Goal: Information Seeking & Learning: Get advice/opinions

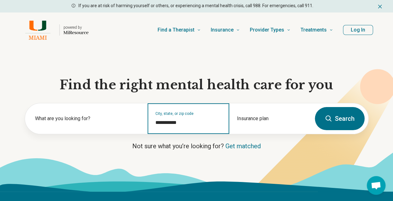
click at [171, 125] on input "**********" at bounding box center [188, 123] width 66 height 8
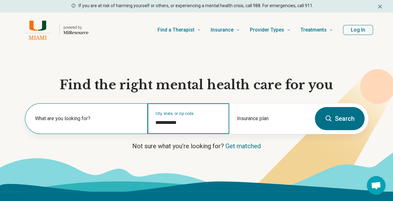
drag, startPoint x: 185, startPoint y: 124, endPoint x: 146, endPoint y: 122, distance: 39.1
click at [146, 122] on div "**********" at bounding box center [168, 118] width 286 height 31
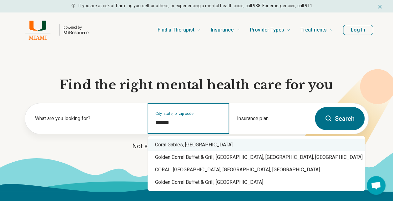
click at [170, 144] on div "Coral Gables, FL" at bounding box center [257, 145] width 218 height 13
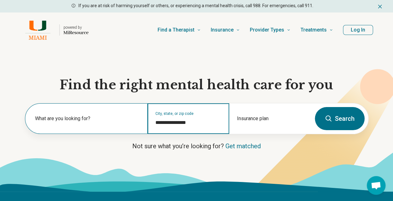
type input "**********"
click at [105, 117] on label "What are you looking for?" at bounding box center [87, 119] width 105 height 8
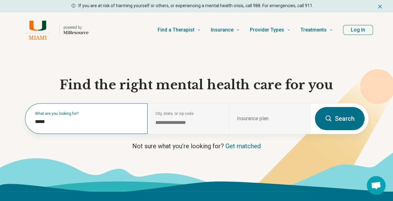
click at [71, 116] on div "What are you looking for? *****" at bounding box center [86, 118] width 123 height 31
click at [51, 126] on div "What are you looking for? *****" at bounding box center [86, 118] width 123 height 31
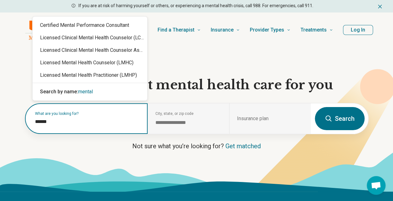
type input "******"
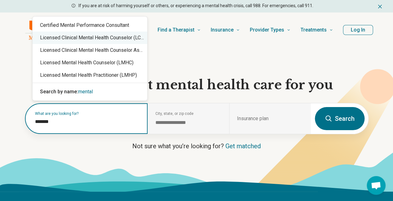
click at [106, 41] on div "Licensed Clinical Mental Health Counselor (LCMHC)" at bounding box center [90, 38] width 115 height 13
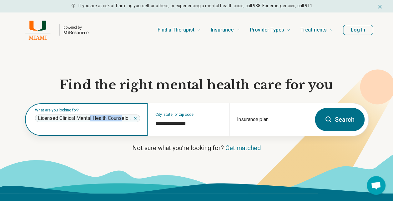
drag, startPoint x: 91, startPoint y: 119, endPoint x: 123, endPoint y: 119, distance: 32.8
click at [123, 119] on span "Licensed Clinical Mental Health Counselor (LCMHC)" at bounding box center [85, 118] width 94 height 6
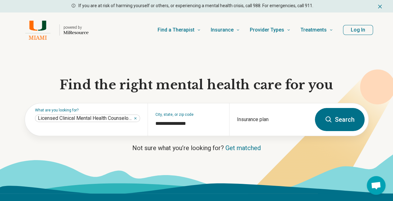
click at [331, 123] on button "Search" at bounding box center [340, 119] width 50 height 23
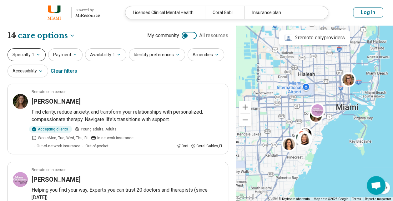
click at [34, 56] on button "Specialty 1" at bounding box center [27, 54] width 38 height 13
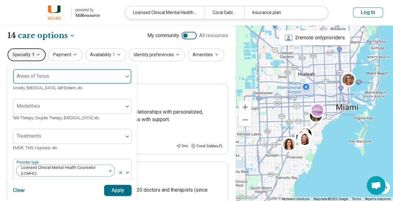
click at [94, 75] on div at bounding box center [68, 79] width 105 height 9
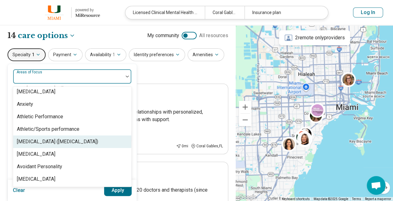
scroll to position [75, 0]
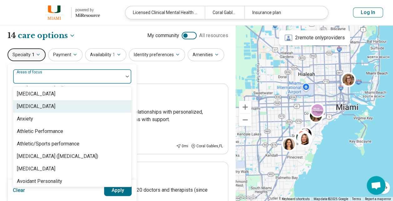
click at [55, 105] on div "Antisocial Personality" at bounding box center [36, 107] width 38 height 8
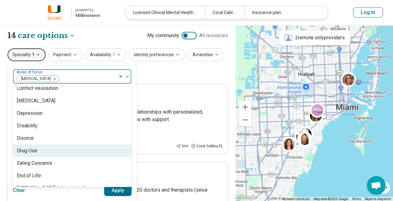
scroll to position [344, 0]
click at [36, 148] on div "Drug Use" at bounding box center [27, 151] width 20 height 8
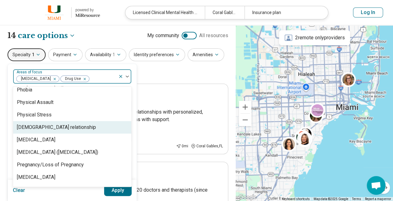
scroll to position [841, 0]
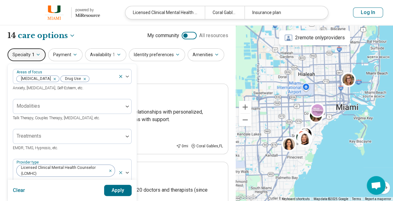
click at [119, 189] on button "Apply" at bounding box center [118, 190] width 28 height 11
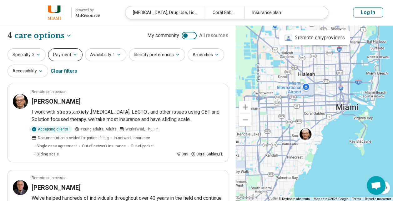
click at [69, 51] on button "Payment" at bounding box center [65, 54] width 34 height 13
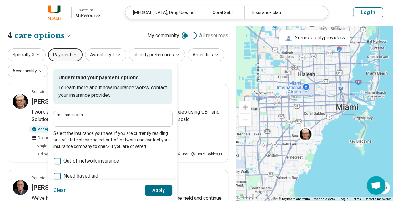
click at [155, 192] on button "Apply" at bounding box center [159, 190] width 28 height 11
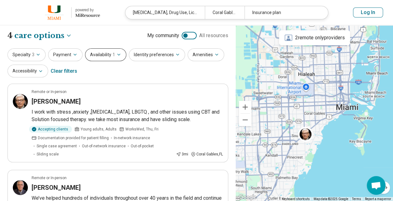
click at [116, 54] on icon "button" at bounding box center [118, 54] width 5 height 5
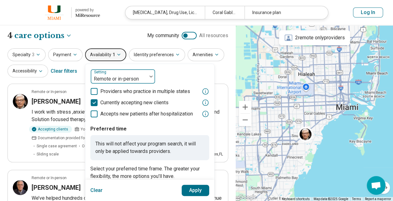
click at [114, 79] on div at bounding box center [118, 79] width 51 height 9
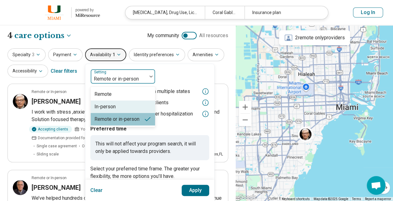
click at [107, 106] on div "In-person" at bounding box center [104, 107] width 21 height 8
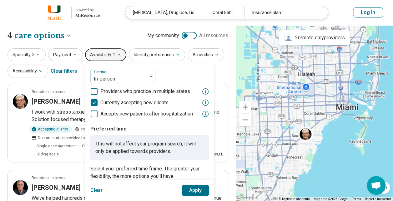
click at [192, 191] on button "Apply" at bounding box center [196, 190] width 28 height 11
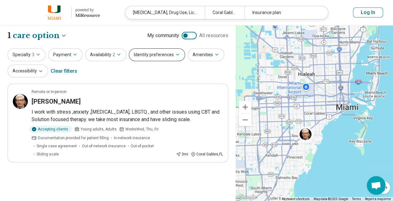
click at [168, 59] on button "Identity preferences" at bounding box center [157, 54] width 56 height 13
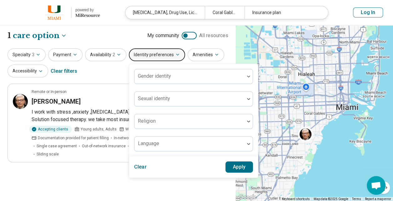
click at [119, 78] on div "**********" at bounding box center [118, 113] width 236 height 176
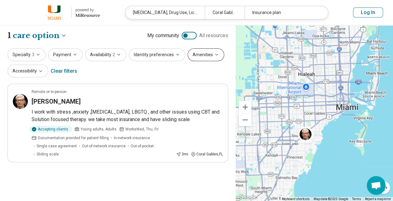
click at [202, 56] on button "Amenities" at bounding box center [206, 54] width 37 height 13
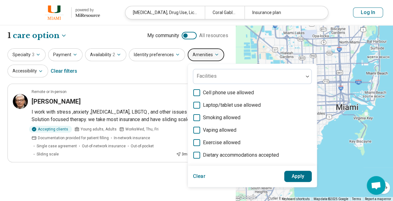
click at [132, 78] on div "Specialty 3 Payment Availability 2 Identity preferences Amenities Facilities Ce…" at bounding box center [118, 63] width 221 height 30
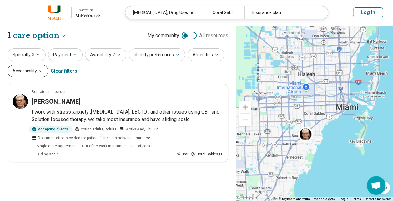
click at [38, 75] on button "Accessibility" at bounding box center [28, 71] width 41 height 13
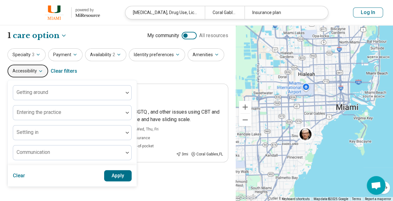
click at [146, 78] on div "Specialty 3 Payment Availability 2 Identity preferences Amenities Accessibility…" at bounding box center [118, 63] width 221 height 30
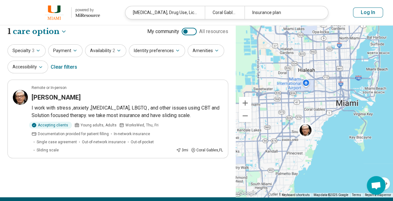
scroll to position [3, 0]
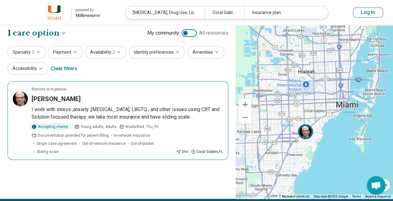
click at [76, 98] on h3 "[PERSON_NAME]" at bounding box center [56, 99] width 49 height 9
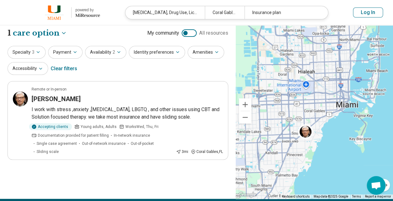
scroll to position [0, 0]
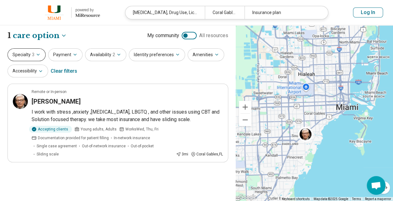
click at [39, 51] on button "Specialty 3" at bounding box center [27, 54] width 38 height 13
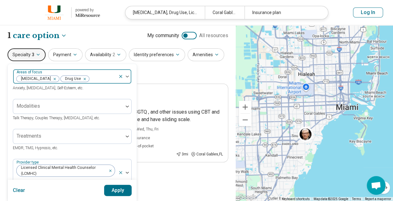
click at [87, 80] on div "Remove [object Object]" at bounding box center [84, 79] width 8 height 8
click at [55, 78] on icon "Remove [object Object]" at bounding box center [53, 79] width 4 height 4
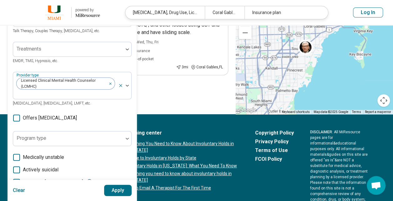
scroll to position [98, 0]
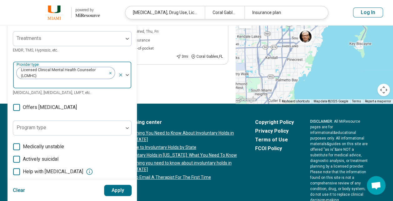
click at [110, 73] on div "Remove [object Object]" at bounding box center [110, 71] width 8 height 8
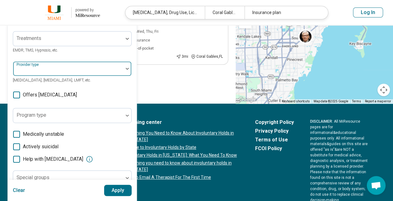
click at [85, 68] on div at bounding box center [68, 71] width 105 height 9
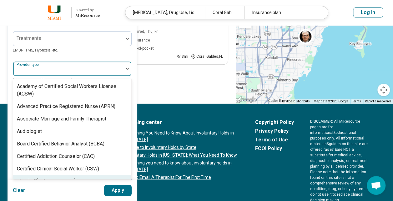
click at [112, 189] on button "Apply" at bounding box center [118, 190] width 28 height 11
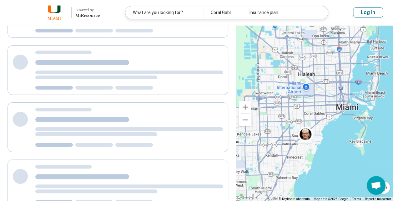
scroll to position [0, 0]
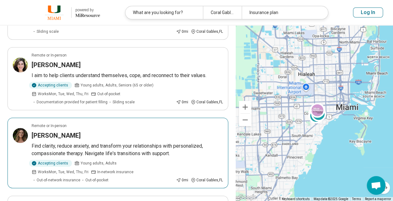
scroll to position [118, 0]
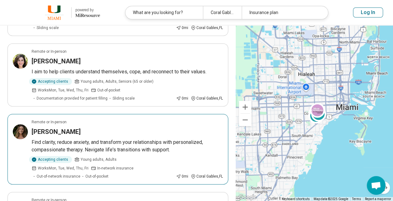
click at [72, 130] on h3 "Alexandra Vavoulis" at bounding box center [56, 132] width 49 height 9
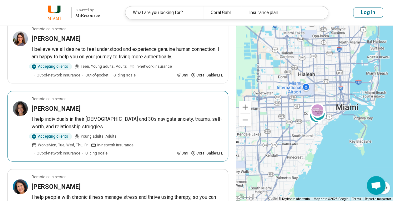
scroll to position [298, 0]
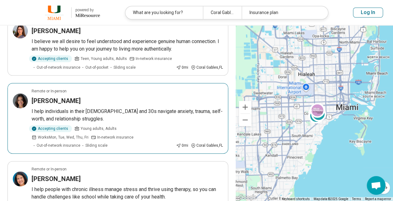
click at [63, 98] on h3 "Danielle Handal" at bounding box center [56, 101] width 49 height 9
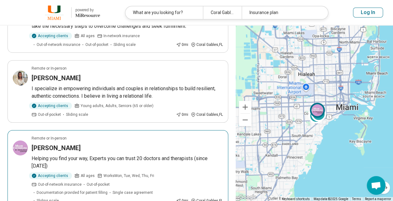
scroll to position [1374, 0]
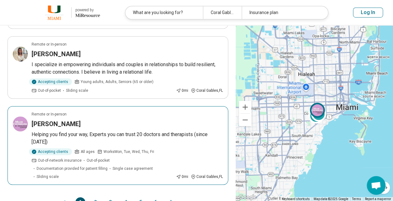
click at [68, 120] on h3 "David Sandrow" at bounding box center [56, 124] width 49 height 9
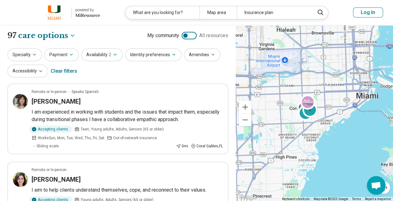
drag, startPoint x: 309, startPoint y: 119, endPoint x: 257, endPoint y: 113, distance: 52.3
click at [257, 113] on div "3 2 3 9" at bounding box center [314, 113] width 157 height 176
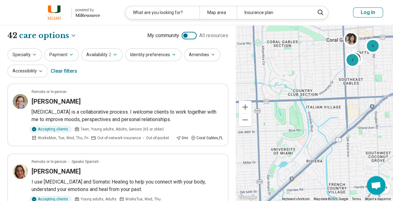
drag, startPoint x: 328, startPoint y: 130, endPoint x: 379, endPoint y: 76, distance: 73.9
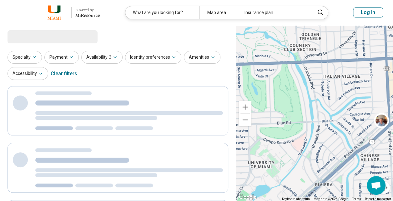
select select "***"
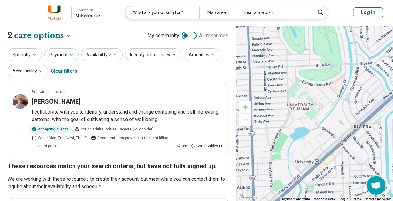
drag, startPoint x: 287, startPoint y: 151, endPoint x: 326, endPoint y: 92, distance: 70.1
click at [326, 92] on div "2" at bounding box center [314, 113] width 157 height 176
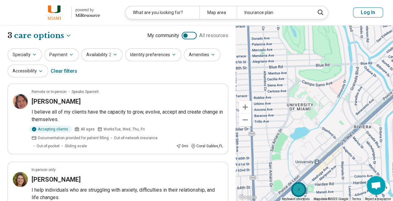
click at [296, 188] on div "3" at bounding box center [298, 189] width 15 height 15
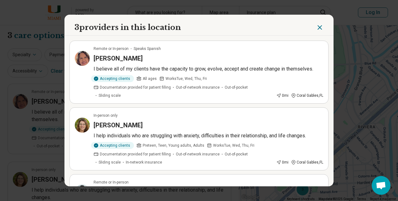
click at [124, 56] on h3 "Anabel Bejarano" at bounding box center [117, 58] width 49 height 9
click at [112, 123] on h3 "Elise Suna" at bounding box center [117, 125] width 49 height 9
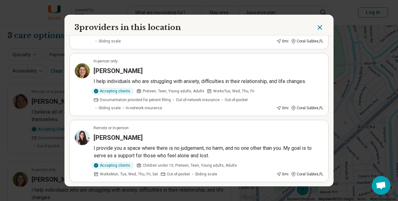
click at [122, 136] on h3 "Cecily Escobar" at bounding box center [117, 137] width 49 height 9
click at [124, 137] on h3 "Cecily Escobar" at bounding box center [117, 137] width 49 height 9
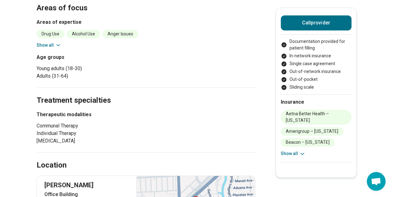
scroll to position [316, 0]
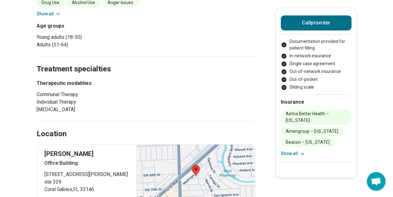
click at [69, 196] on link "Open map" at bounding box center [86, 200] width 85 height 7
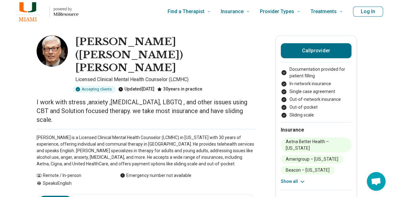
scroll to position [0, 0]
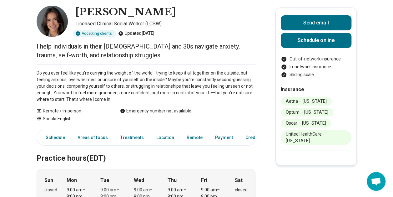
scroll to position [58, 0]
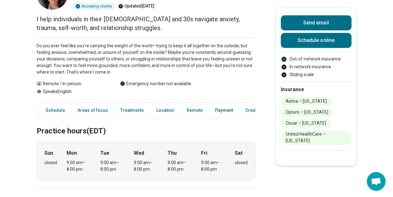
click at [220, 109] on link "Payment" at bounding box center [223, 110] width 25 height 13
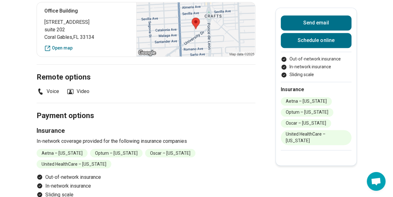
scroll to position [437, 0]
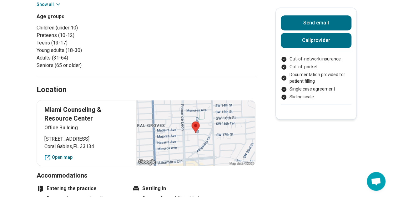
scroll to position [276, 0]
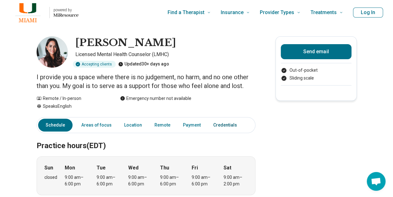
click at [217, 124] on link "Credentials" at bounding box center [226, 124] width 35 height 13
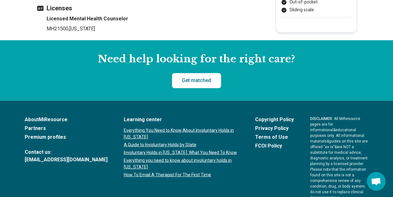
scroll to position [526, 0]
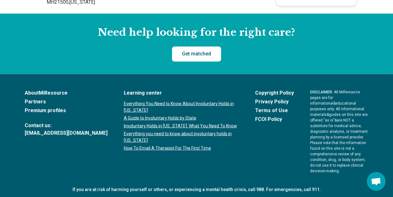
click at [206, 50] on link "Get matched" at bounding box center [196, 53] width 49 height 15
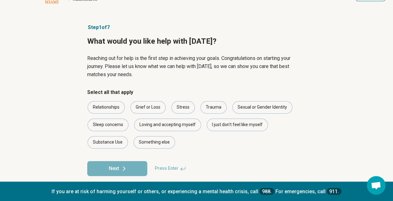
scroll to position [26, 0]
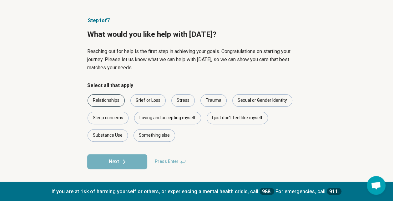
click at [113, 99] on div "Relationships" at bounding box center [106, 100] width 37 height 13
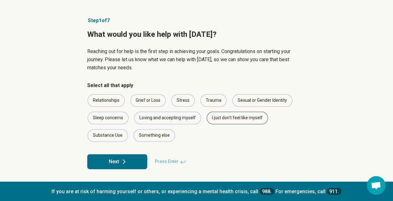
click at [232, 118] on div "I just don't feel like myself" at bounding box center [237, 118] width 61 height 13
click at [108, 138] on div "Substance Use" at bounding box center [108, 135] width 40 height 13
click at [118, 164] on button "Next" at bounding box center [117, 161] width 60 height 15
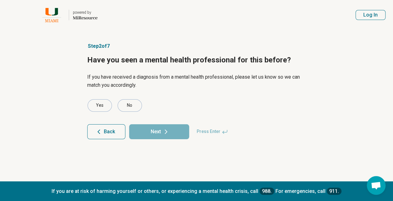
scroll to position [0, 0]
click at [104, 105] on div "Yes" at bounding box center [102, 105] width 24 height 13
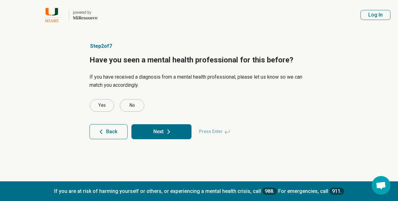
click at [169, 130] on icon at bounding box center [169, 132] width 8 height 8
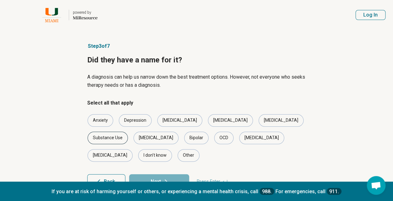
click at [128, 132] on div "Substance Use" at bounding box center [108, 138] width 40 height 13
click at [130, 120] on div "Depression" at bounding box center [135, 120] width 33 height 13
click at [162, 178] on icon at bounding box center [166, 182] width 8 height 8
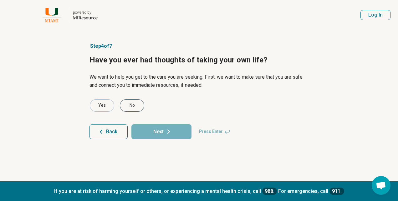
click at [133, 103] on div "No" at bounding box center [132, 105] width 24 height 13
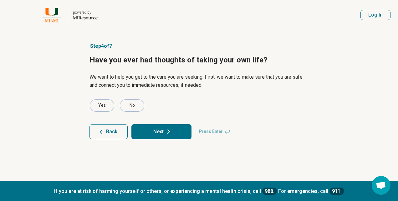
click at [162, 131] on button "Next" at bounding box center [161, 131] width 60 height 15
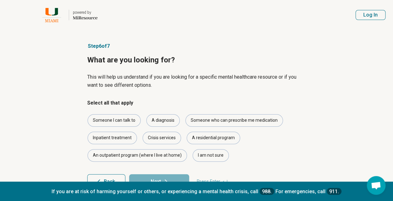
scroll to position [20, 0]
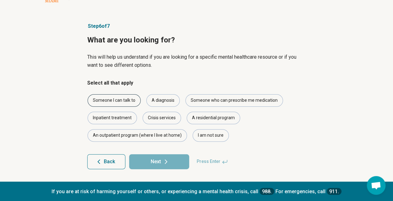
click at [124, 100] on div "Someone I can talk to" at bounding box center [114, 100] width 53 height 13
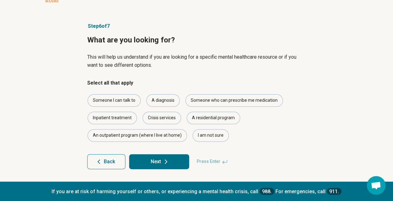
click at [158, 160] on button "Next" at bounding box center [159, 161] width 60 height 15
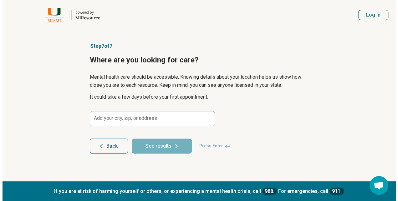
scroll to position [0, 0]
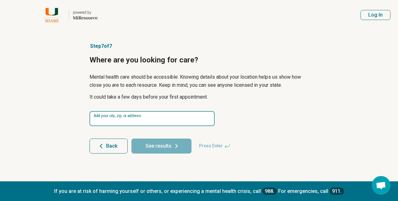
click at [143, 121] on input at bounding box center [151, 118] width 125 height 15
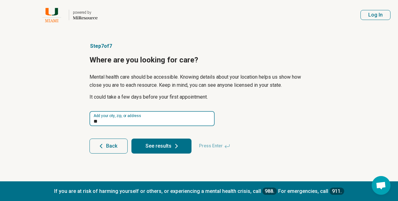
type input "*"
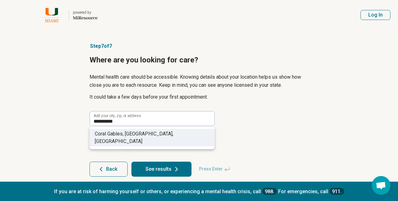
click at [133, 138] on li "Coral Gabl es, FL, USA" at bounding box center [152, 138] width 124 height 18
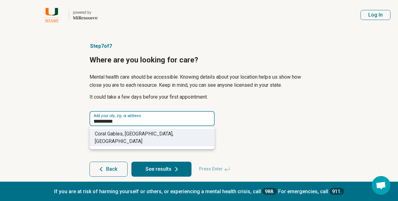
type input "**********"
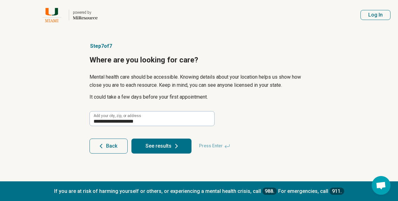
click at [169, 145] on button "See results" at bounding box center [161, 146] width 60 height 15
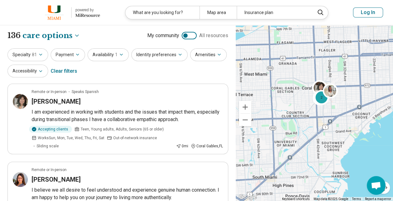
drag, startPoint x: 325, startPoint y: 126, endPoint x: 258, endPoint y: 143, distance: 68.5
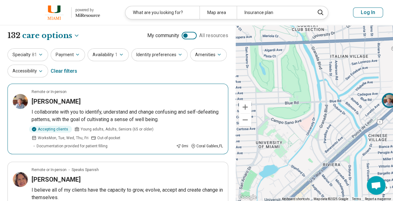
click at [67, 100] on h3 "Sheri Ashcraft" at bounding box center [56, 101] width 49 height 9
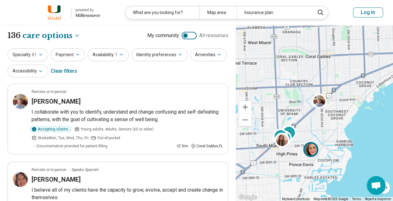
click at [311, 148] on img at bounding box center [310, 149] width 15 height 15
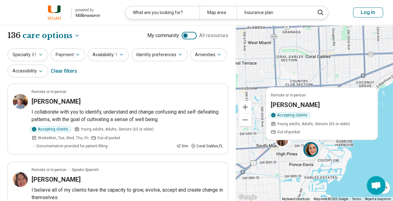
click at [292, 152] on div "3 Remote or In-person Rosa María Rigol Accepting clients Young adults, Adults, …" at bounding box center [314, 113] width 157 height 176
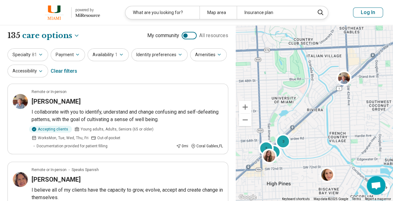
drag, startPoint x: 307, startPoint y: 137, endPoint x: 317, endPoint y: 128, distance: 13.5
click at [317, 128] on div "3 2 2" at bounding box center [314, 113] width 157 height 176
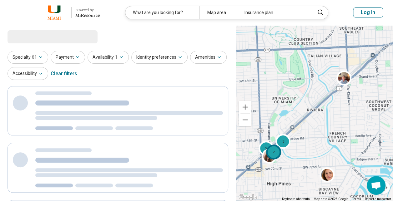
select select "***"
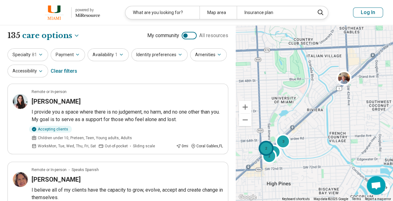
click at [267, 145] on div "2" at bounding box center [265, 148] width 15 height 15
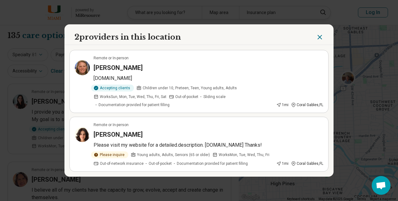
click at [317, 36] on icon "Close" at bounding box center [320, 37] width 8 height 8
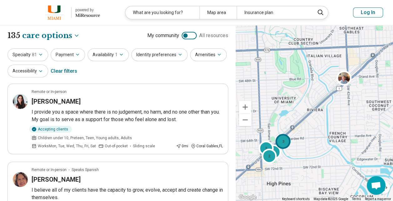
click at [283, 136] on div "3" at bounding box center [282, 141] width 15 height 15
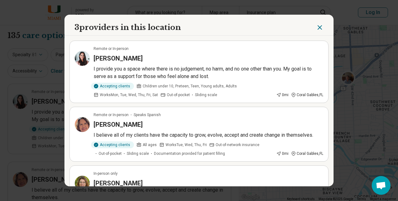
scroll to position [46, 0]
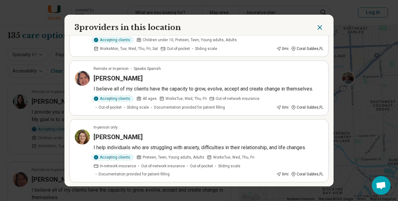
click at [316, 27] on icon "Close" at bounding box center [320, 28] width 8 height 8
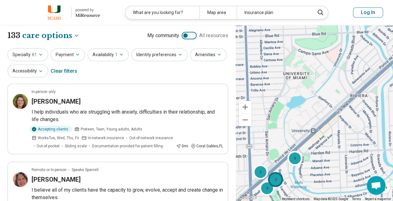
click at [275, 178] on div "2" at bounding box center [275, 179] width 15 height 15
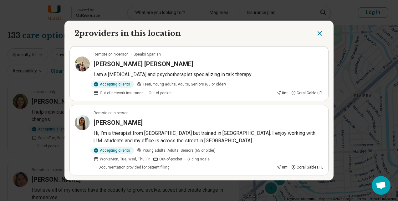
click at [132, 127] on h3 "Jennifer Friedman" at bounding box center [117, 122] width 49 height 9
click at [154, 66] on h3 "Patricia Rodriguez Gilmore" at bounding box center [143, 64] width 100 height 9
click at [320, 36] on icon "Close" at bounding box center [320, 34] width 8 height 8
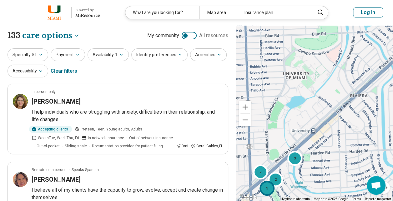
click at [268, 189] on div "3" at bounding box center [266, 188] width 15 height 15
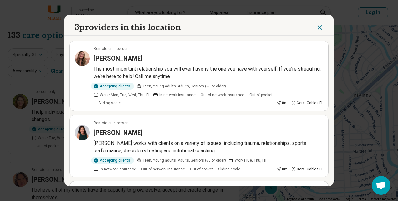
scroll to position [8, 0]
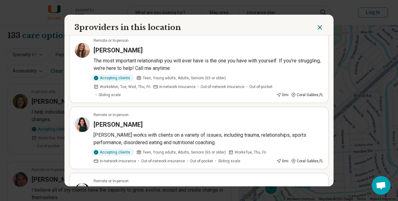
click at [120, 49] on h3 "Monik Lopez" at bounding box center [117, 50] width 49 height 9
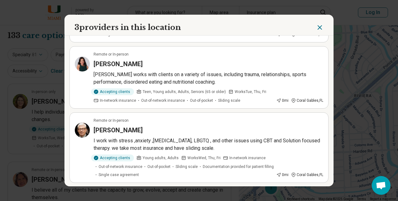
scroll to position [69, 0]
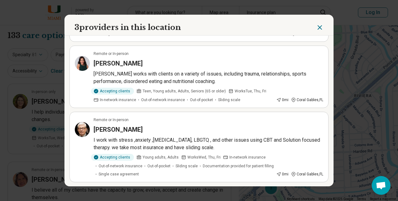
click at [138, 127] on h3 "[PERSON_NAME]" at bounding box center [117, 129] width 49 height 9
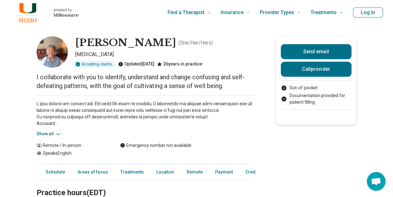
click at [58, 132] on icon at bounding box center [58, 134] width 6 height 6
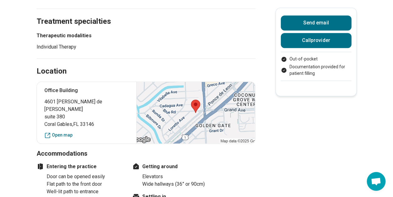
scroll to position [451, 0]
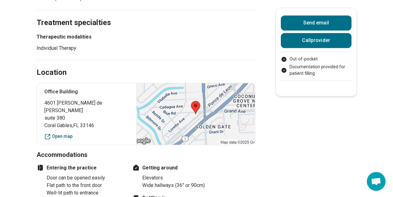
click at [69, 133] on link "Open map" at bounding box center [86, 136] width 85 height 7
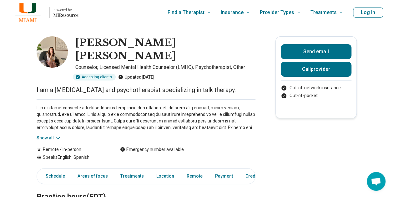
click at [58, 135] on icon at bounding box center [58, 138] width 6 height 6
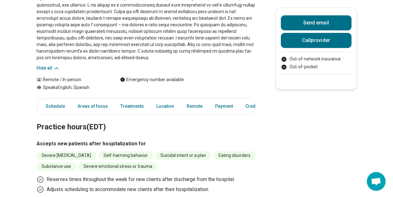
scroll to position [108, 0]
